Goal: Information Seeking & Learning: Learn about a topic

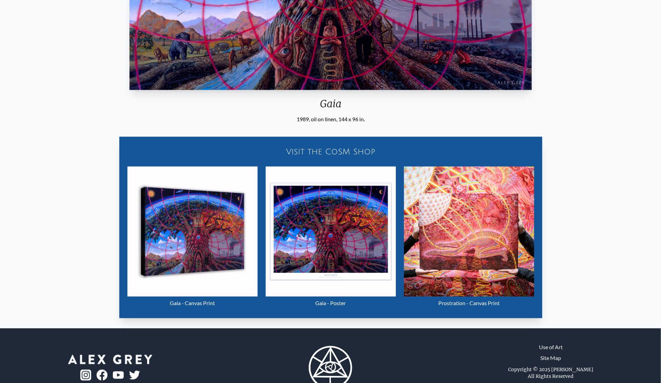
scroll to position [286, 0]
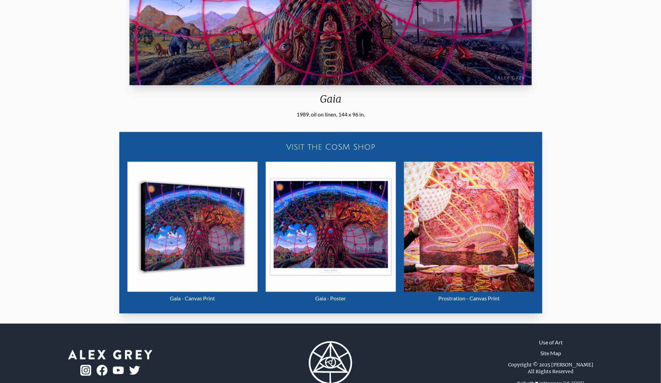
click at [495, 184] on img "15 / 22" at bounding box center [469, 227] width 130 height 130
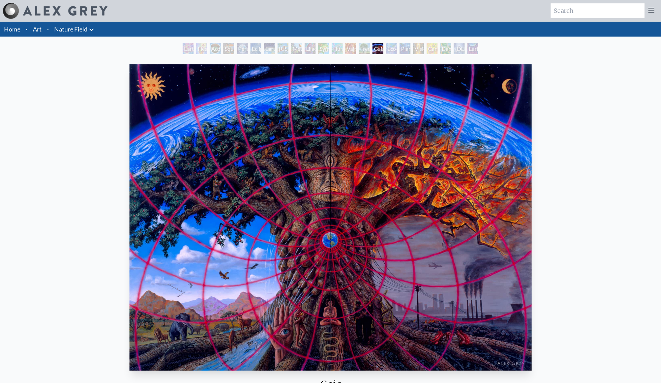
scroll to position [0, 0]
click at [185, 50] on div "Earth Witness" at bounding box center [188, 48] width 11 height 11
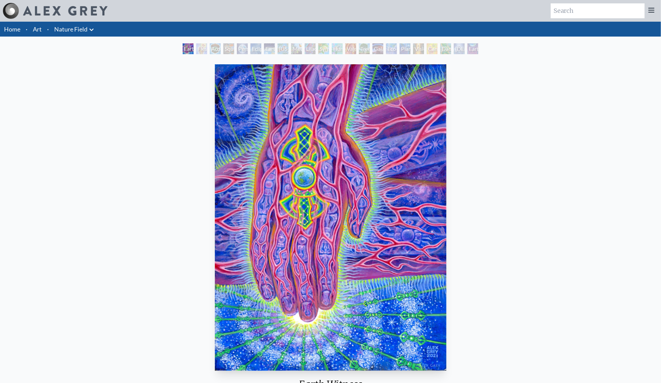
click at [562, 326] on div "Earth Witness 2021, acrylic on wood, 9 x 12 in. Visit the CoSM Shop" at bounding box center [330, 258] width 651 height 392
click at [194, 50] on div "Earth Witness" at bounding box center [188, 48] width 11 height 11
click at [411, 146] on img "1 / 22" at bounding box center [331, 217] width 232 height 307
click at [475, 46] on div "Earthmind" at bounding box center [472, 48] width 11 height 11
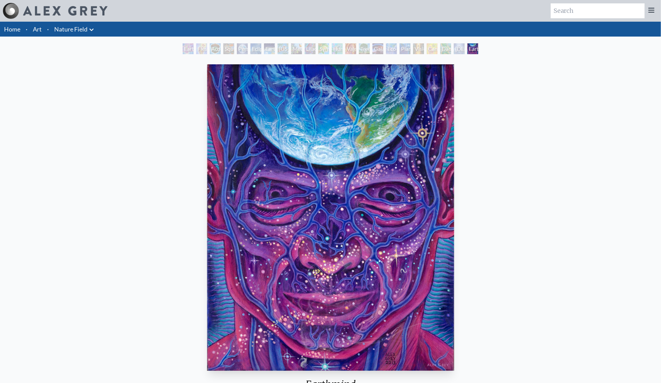
click at [475, 46] on div "Earthmind" at bounding box center [472, 48] width 11 height 11
click at [455, 47] on div "[DEMOGRAPHIC_DATA] in the Ocean of Awareness" at bounding box center [459, 48] width 11 height 11
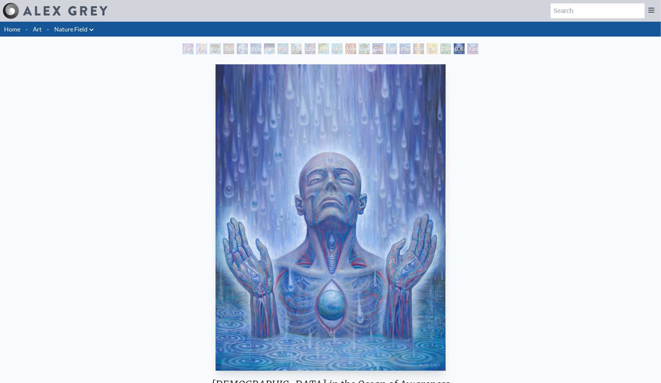
click at [454, 48] on div "[DEMOGRAPHIC_DATA] in the Ocean of Awareness" at bounding box center [459, 48] width 11 height 11
click at [405, 49] on div "Planetary Prayers" at bounding box center [405, 48] width 11 height 11
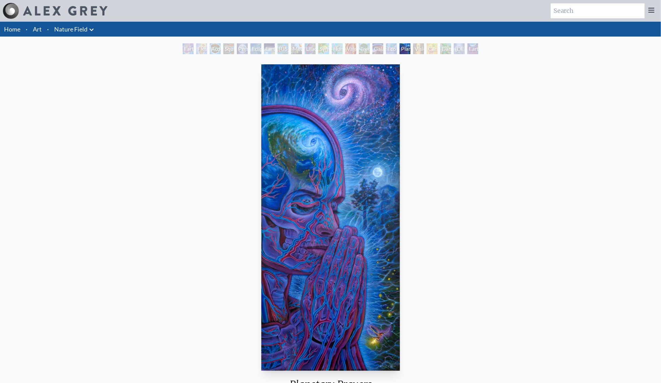
click at [375, 49] on div "Gaia" at bounding box center [378, 48] width 11 height 11
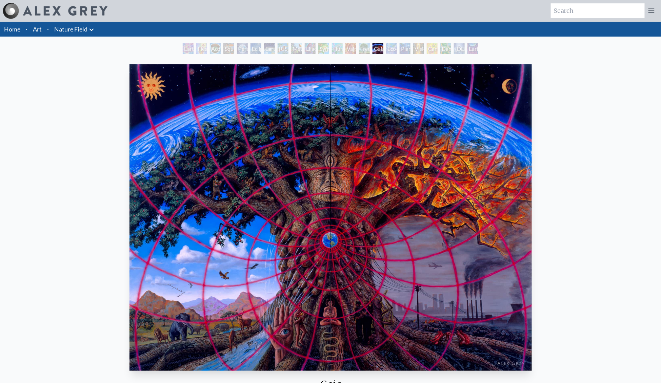
click at [359, 49] on div "Tree & Person" at bounding box center [364, 48] width 11 height 11
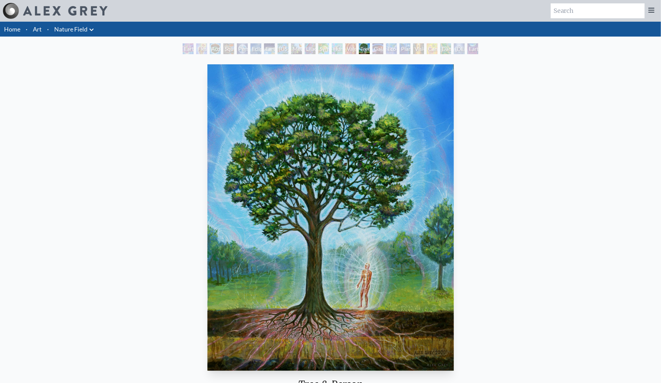
click at [344, 48] on div "Earth Witness Flesh of the Gods Acorn Dream Squirrel Person Planet Eclipse Eart…" at bounding box center [330, 49] width 298 height 13
click at [339, 46] on div "Humming Bird" at bounding box center [337, 48] width 11 height 11
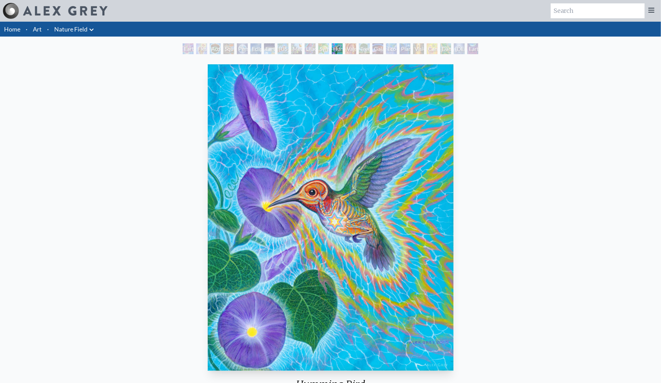
click at [311, 43] on div "Earth Witness Flesh of the Gods Acorn Dream Squirrel Person Planet Eclipse Eart…" at bounding box center [330, 49] width 661 height 13
click at [310, 47] on div "Lilacs" at bounding box center [310, 48] width 11 height 11
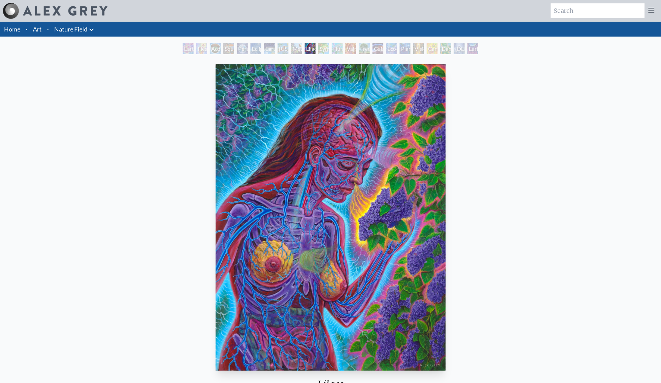
click at [294, 48] on div "Metamorphosis" at bounding box center [296, 48] width 11 height 11
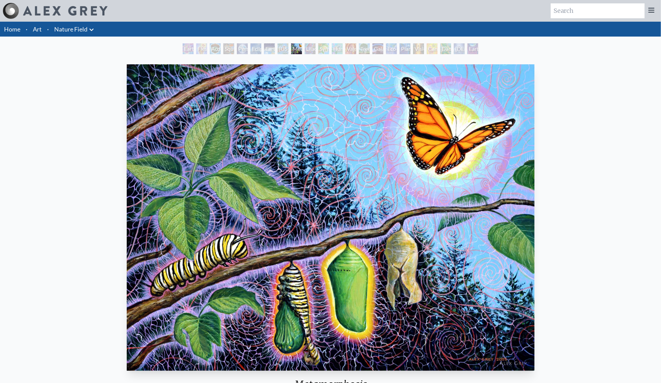
click at [270, 49] on div "Earth Energies" at bounding box center [269, 48] width 11 height 11
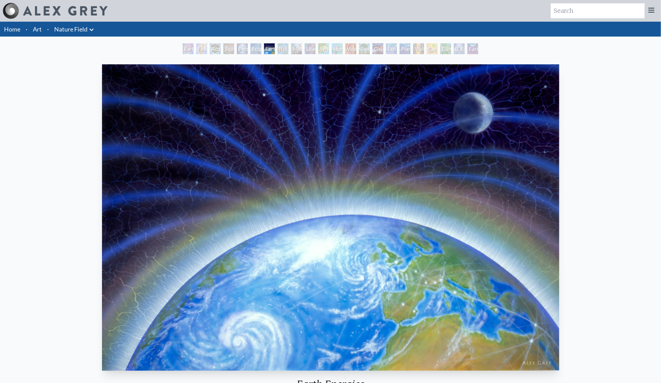
click at [242, 50] on div "Person Planet" at bounding box center [242, 48] width 11 height 11
